Goal: Use online tool/utility: Utilize a website feature to perform a specific function

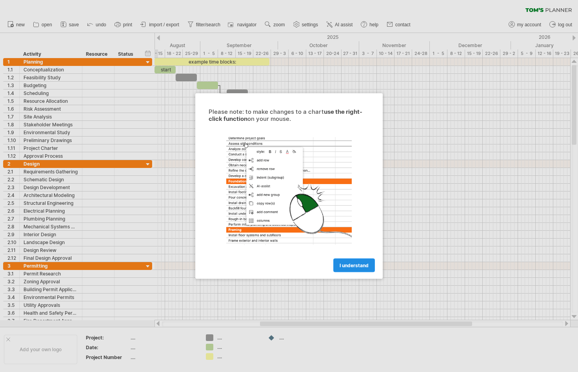
click at [347, 264] on span "I understand" at bounding box center [354, 265] width 29 height 6
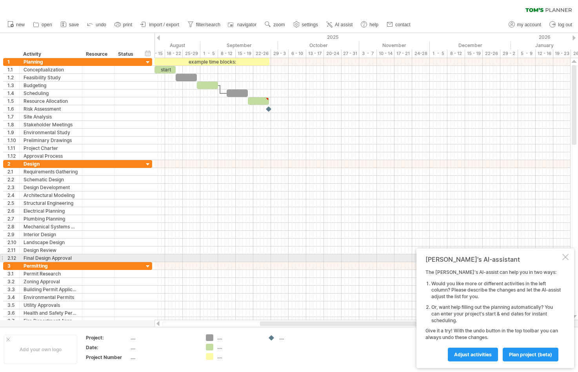
click at [564, 257] on div at bounding box center [565, 257] width 6 height 6
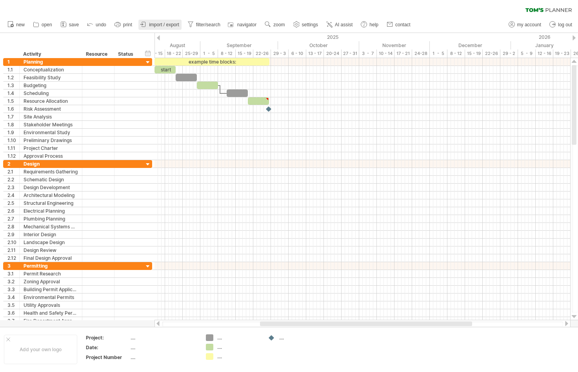
click at [151, 24] on span "import / export" at bounding box center [164, 24] width 30 height 5
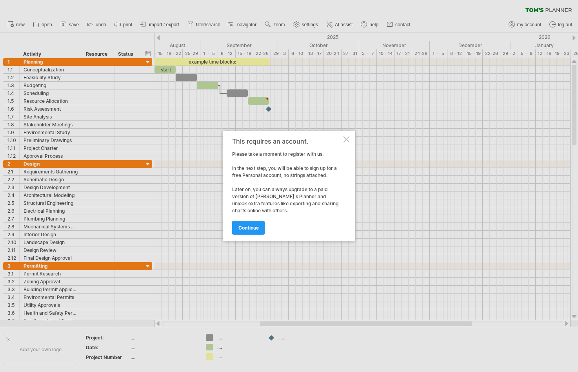
click at [346, 139] on div at bounding box center [347, 139] width 6 height 6
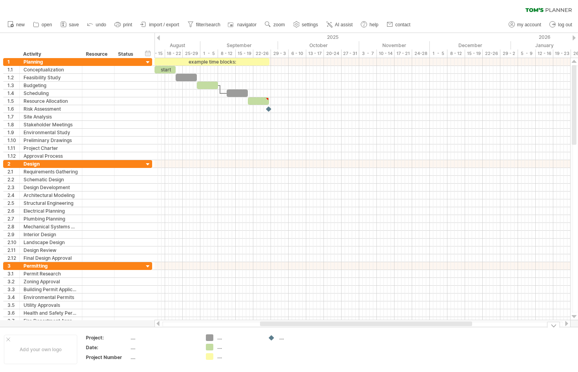
click at [260, 353] on div "...." at bounding box center [238, 356] width 43 height 7
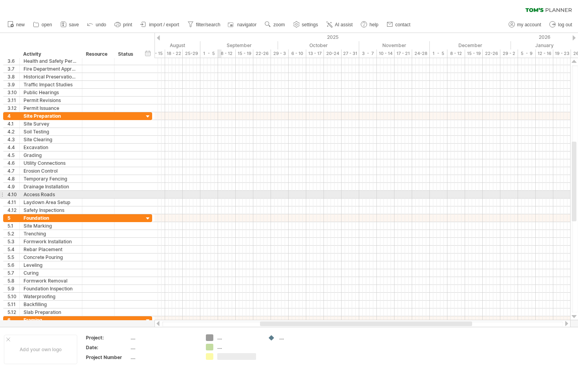
click at [220, 194] on div at bounding box center [362, 195] width 416 height 8
drag, startPoint x: 218, startPoint y: 195, endPoint x: 249, endPoint y: 190, distance: 30.9
click at [249, 191] on div at bounding box center [362, 195] width 416 height 8
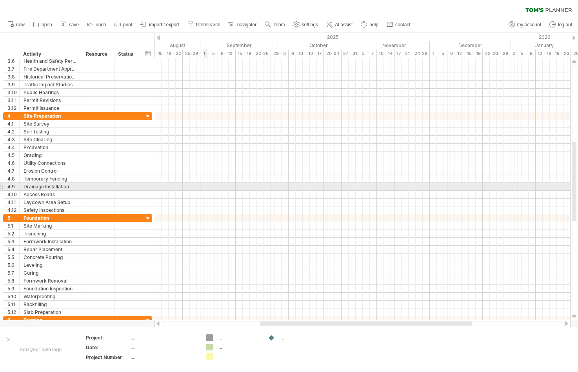
drag, startPoint x: 249, startPoint y: 190, endPoint x: 205, endPoint y: 190, distance: 44.3
click at [205, 191] on div at bounding box center [362, 195] width 416 height 8
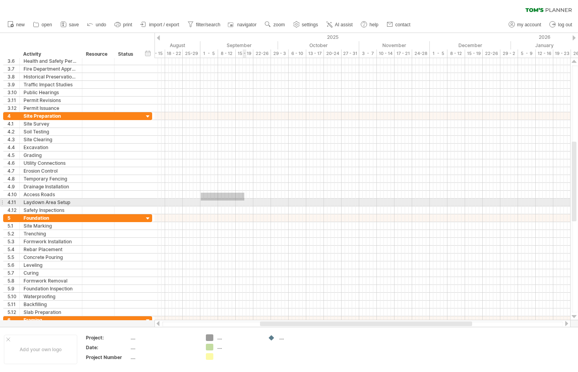
drag, startPoint x: 201, startPoint y: 193, endPoint x: 247, endPoint y: 201, distance: 47.5
click at [247, 201] on div at bounding box center [362, 163] width 416 height 102
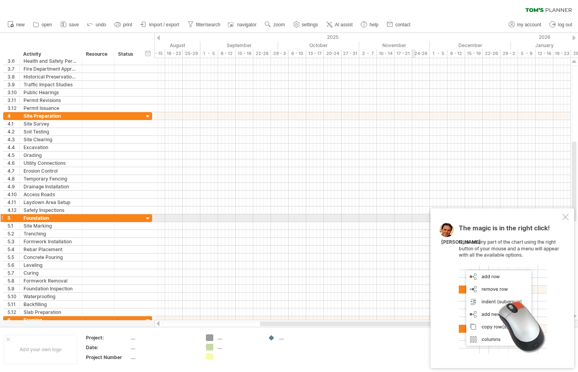
click at [564, 218] on div at bounding box center [565, 217] width 6 height 6
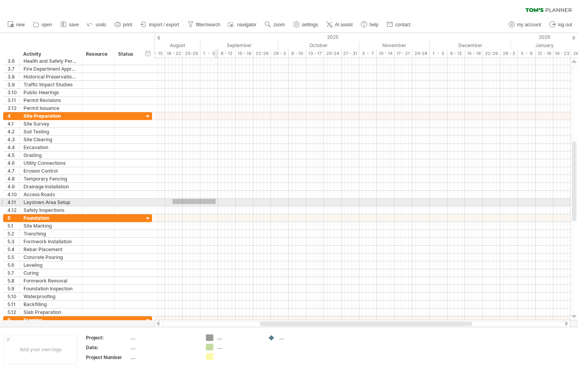
drag, startPoint x: 173, startPoint y: 199, endPoint x: 216, endPoint y: 204, distance: 43.4
click at [216, 204] on div at bounding box center [362, 163] width 416 height 102
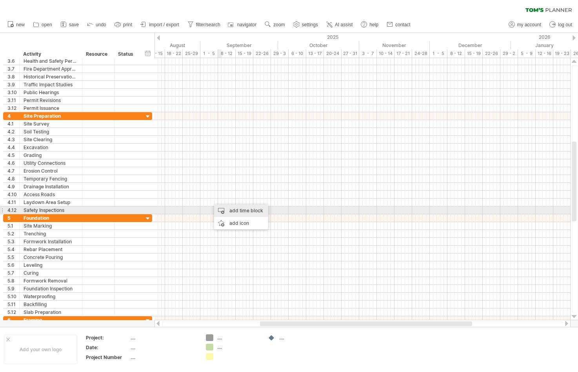
click at [223, 208] on div "add time block" at bounding box center [241, 210] width 54 height 13
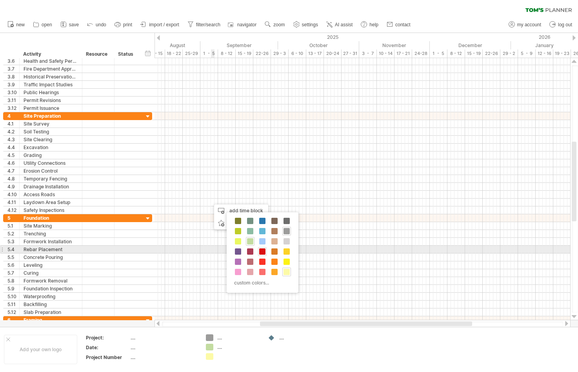
click at [262, 250] on span at bounding box center [262, 251] width 6 height 6
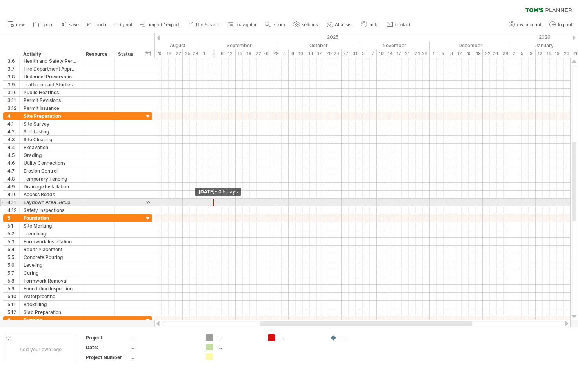
drag, startPoint x: 211, startPoint y: 200, endPoint x: 224, endPoint y: 200, distance: 12.6
click at [224, 200] on div "example time blocks: start [DATE] - 0.5 days" at bounding box center [362, 189] width 416 height 262
drag, startPoint x: 214, startPoint y: 200, endPoint x: 227, endPoint y: 200, distance: 12.6
click at [227, 200] on span at bounding box center [226, 201] width 3 height 7
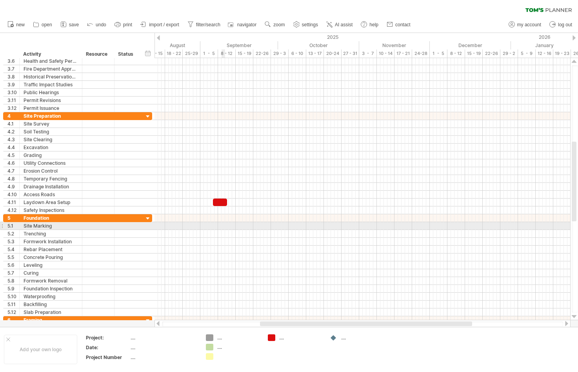
click at [224, 225] on div at bounding box center [362, 226] width 416 height 8
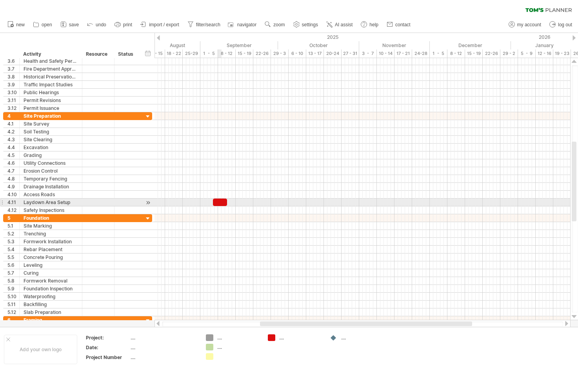
click at [221, 200] on div at bounding box center [220, 201] width 14 height 7
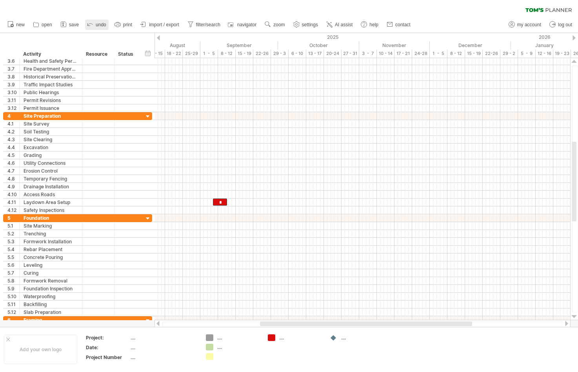
click at [98, 25] on span "undo" at bounding box center [101, 24] width 11 height 5
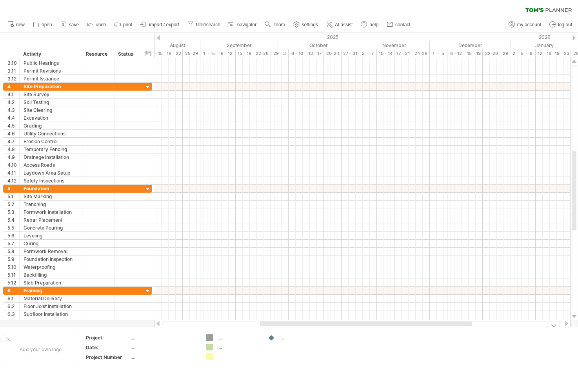
click at [274, 359] on td "...." at bounding box center [295, 349] width 62 height 30
